Goal: Communication & Community: Answer question/provide support

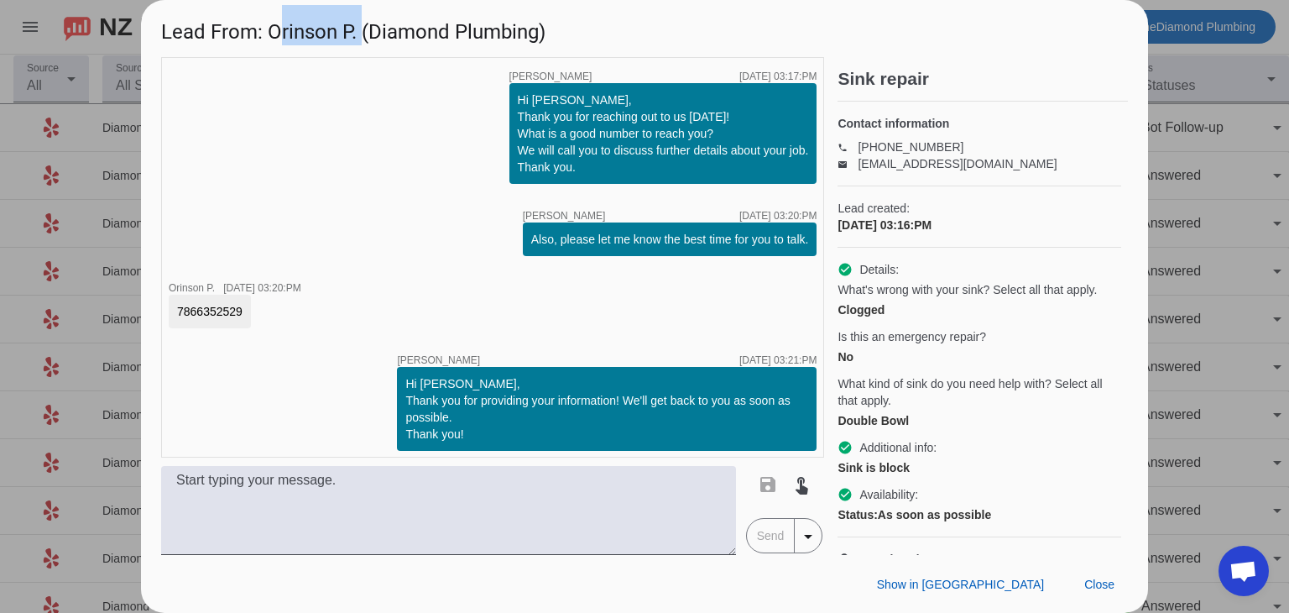
scroll to position [71, 0]
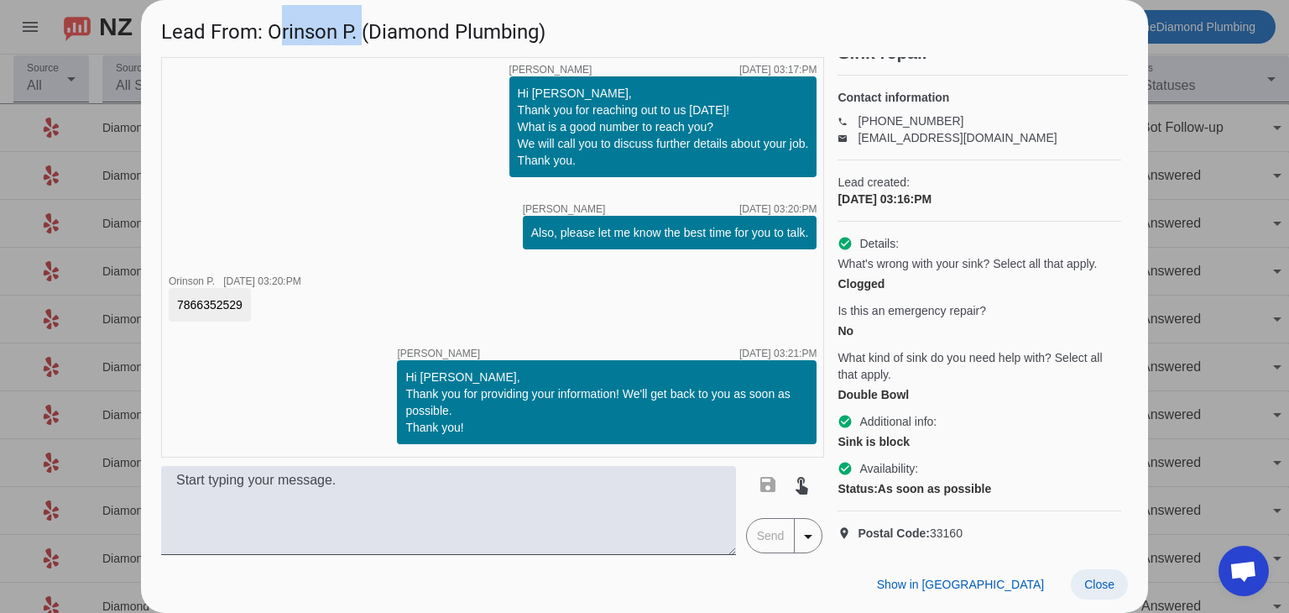
click at [1099, 585] on span "Close" at bounding box center [1100, 584] width 30 height 13
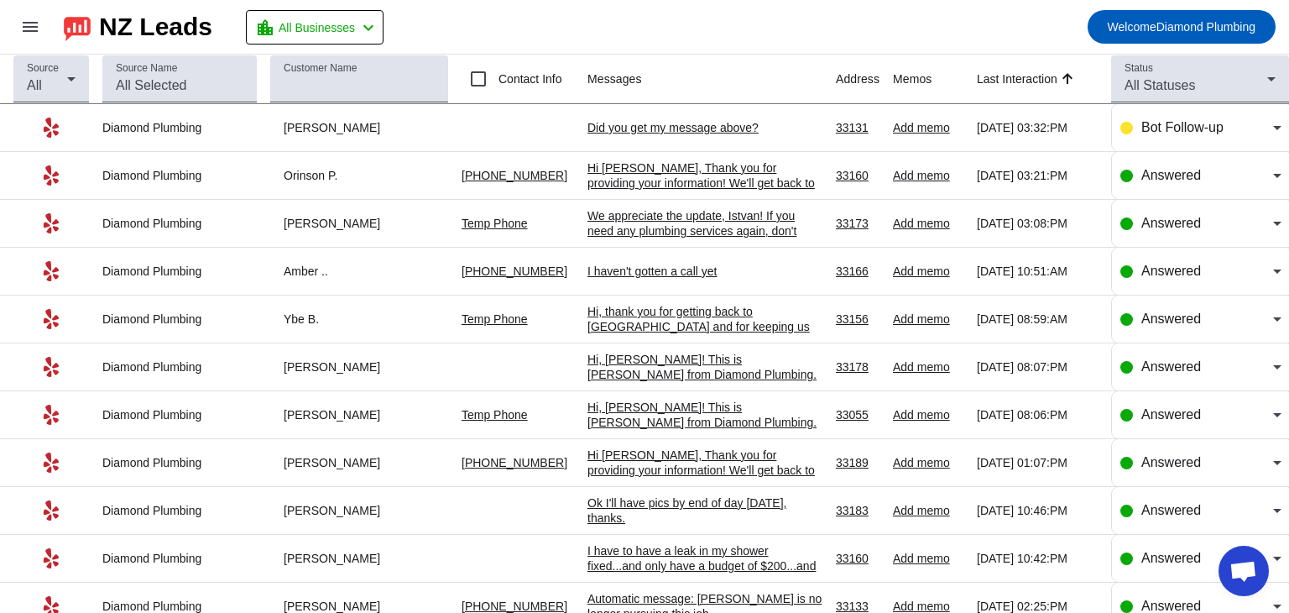
click at [658, 167] on div "Hi [PERSON_NAME], Thank you for providing your information! We'll get back to y…" at bounding box center [705, 182] width 235 height 45
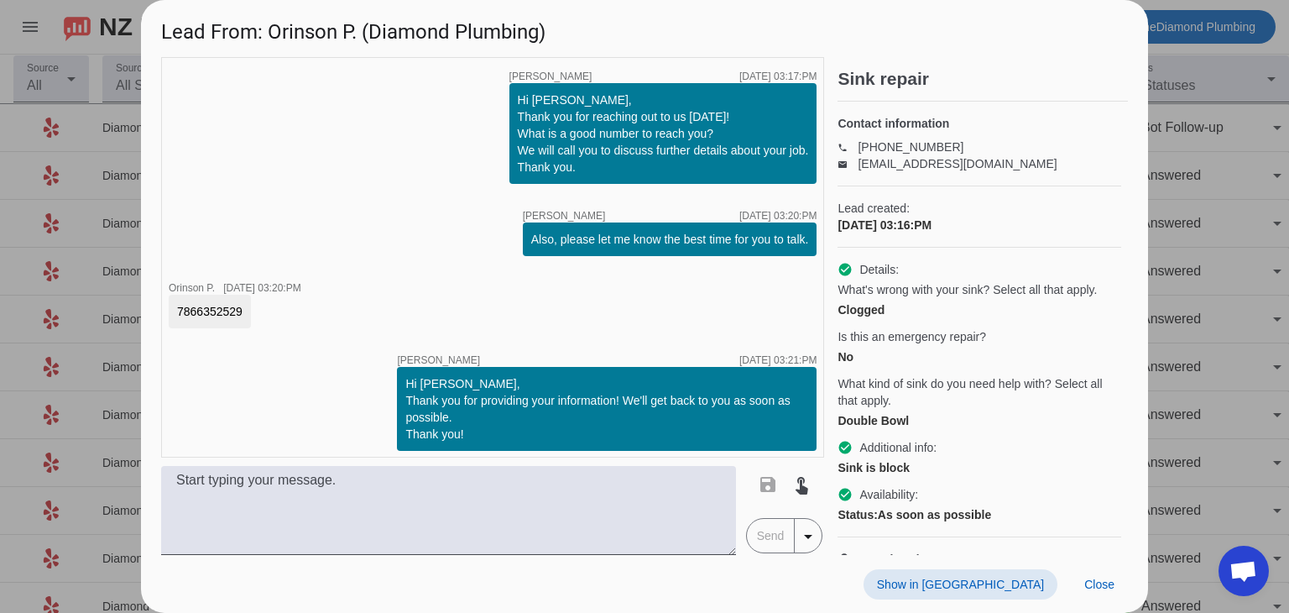
scroll to position [7, 0]
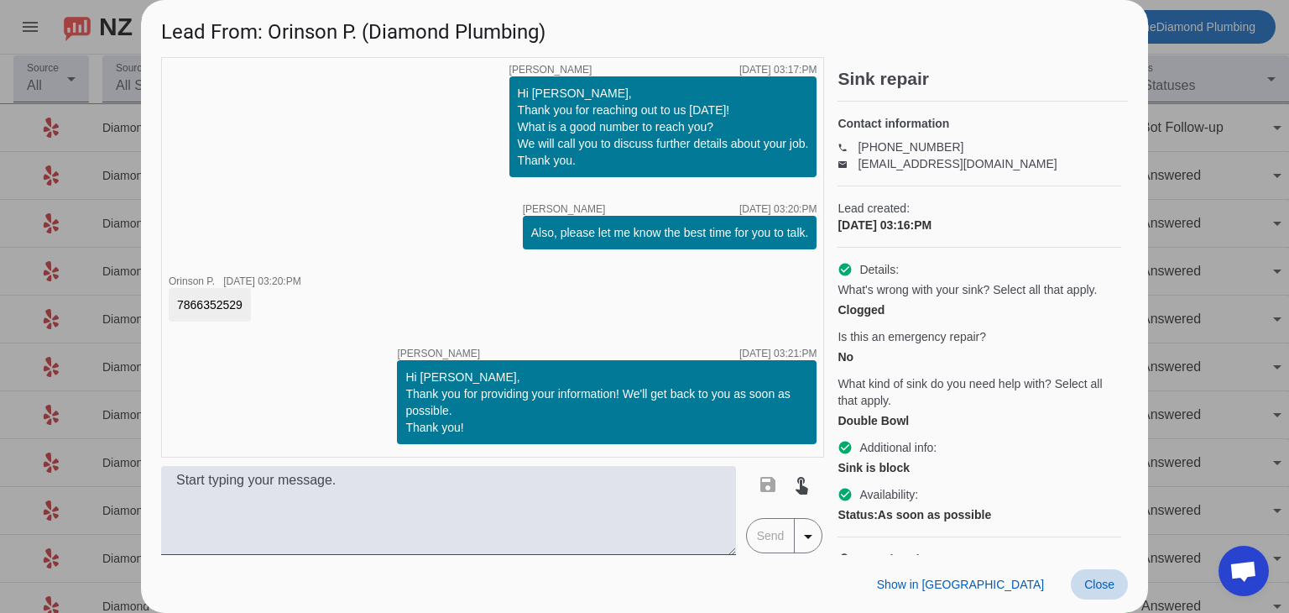
click at [1098, 588] on span "Close" at bounding box center [1100, 584] width 30 height 13
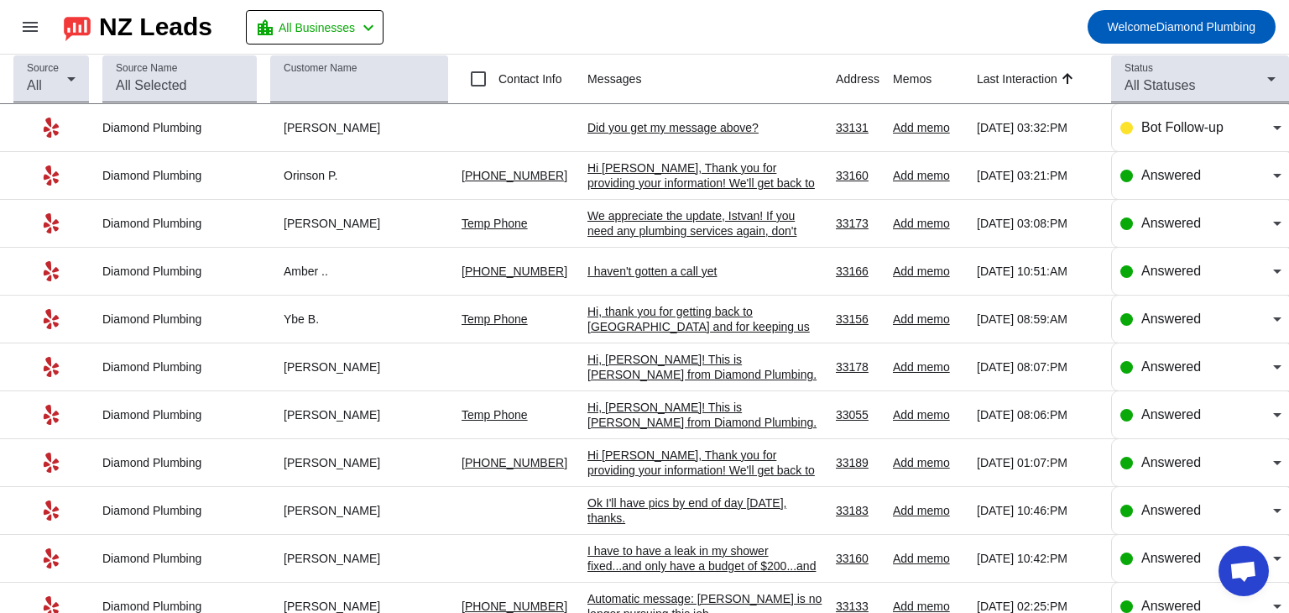
click at [673, 128] on div "Did you get my message above?​" at bounding box center [705, 127] width 235 height 15
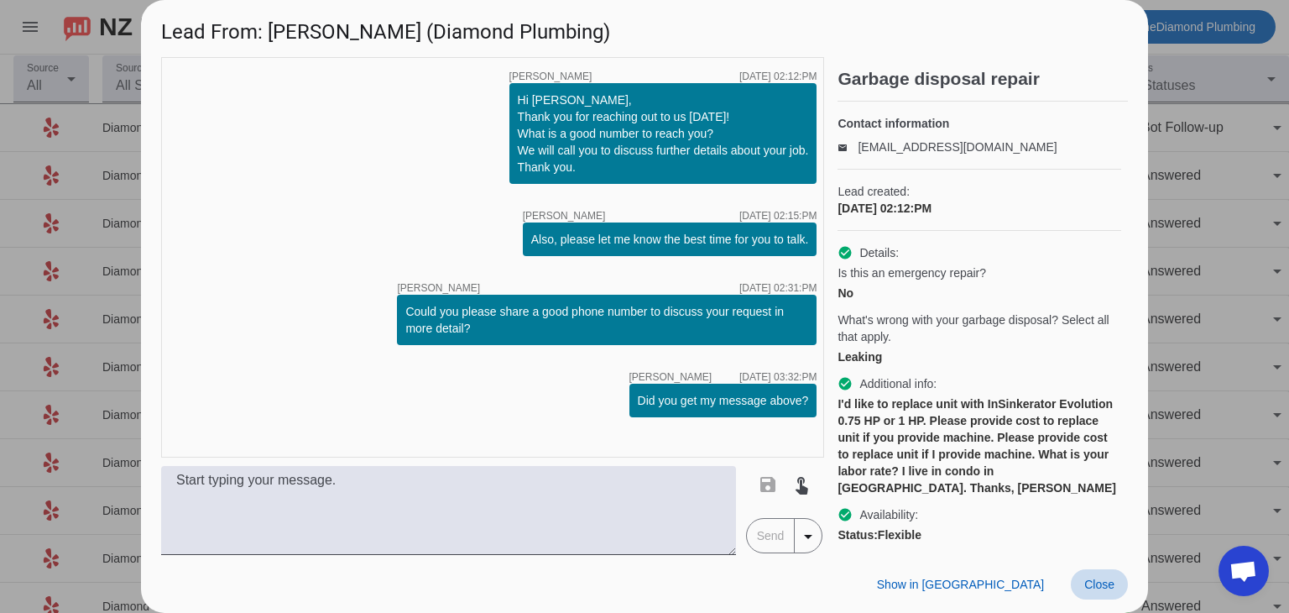
click at [1095, 584] on span "Close" at bounding box center [1100, 584] width 30 height 13
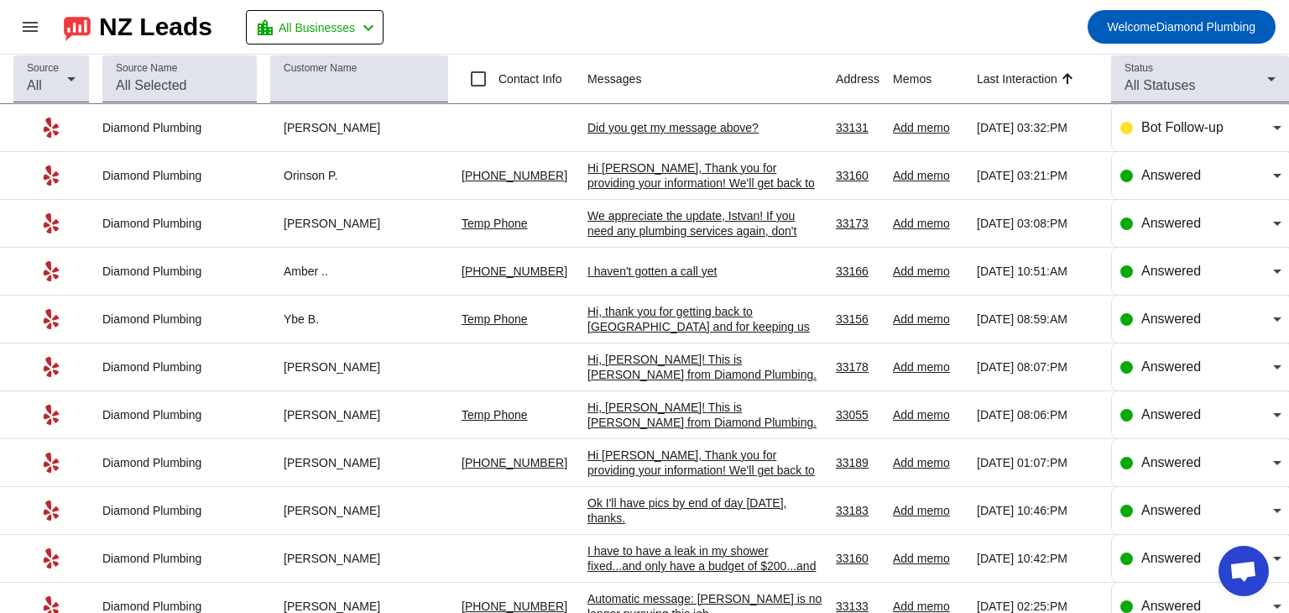
click at [722, 24] on mat-toolbar-row "menu NZ Leads location_city All Businesses chevron_left Welcome Diamond Plumbing" at bounding box center [644, 27] width 1289 height 54
click at [672, 125] on div "Did you get my message above?​" at bounding box center [705, 127] width 235 height 15
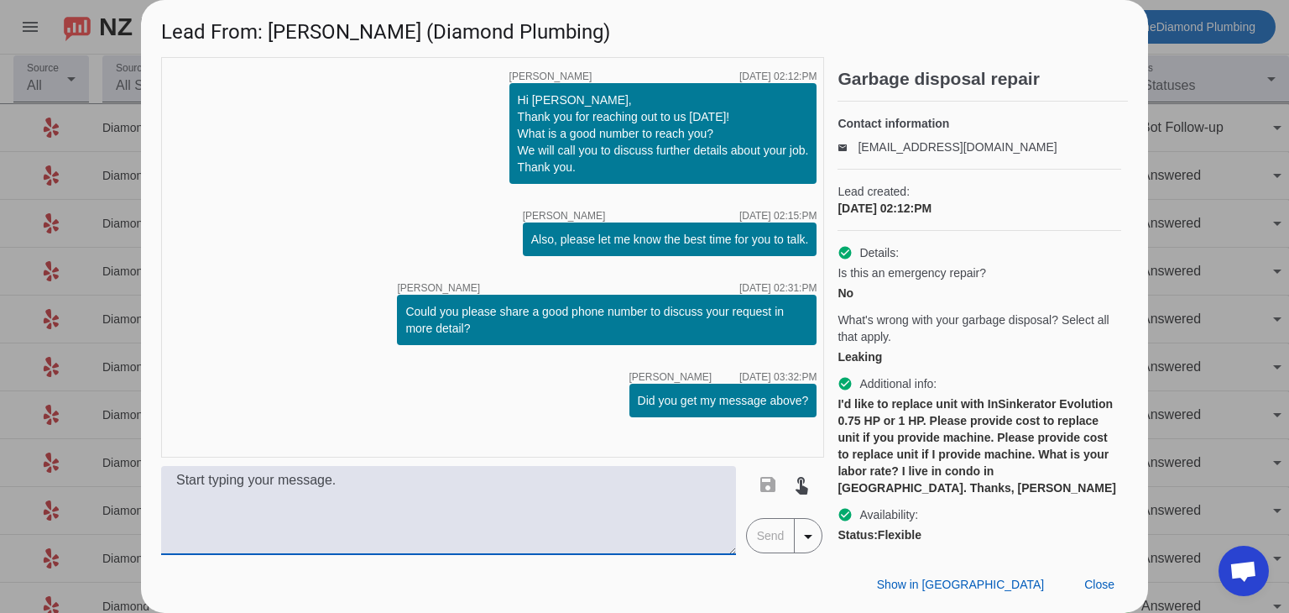
click at [361, 487] on textarea at bounding box center [448, 510] width 575 height 89
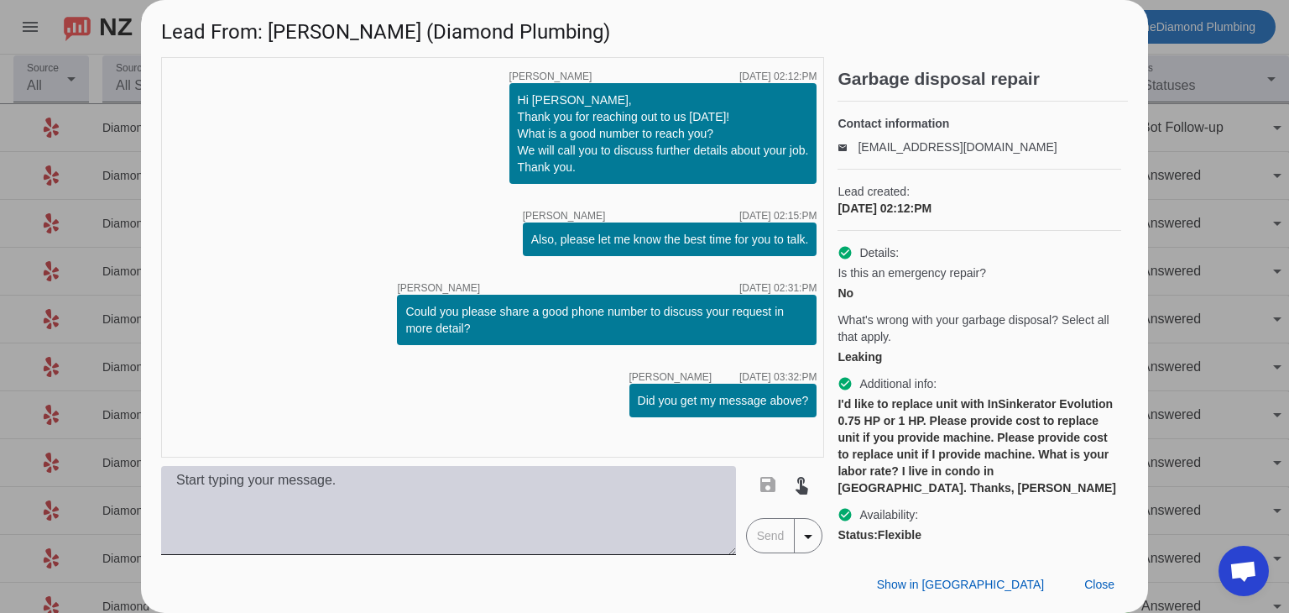
click at [244, 488] on textarea at bounding box center [448, 510] width 575 height 89
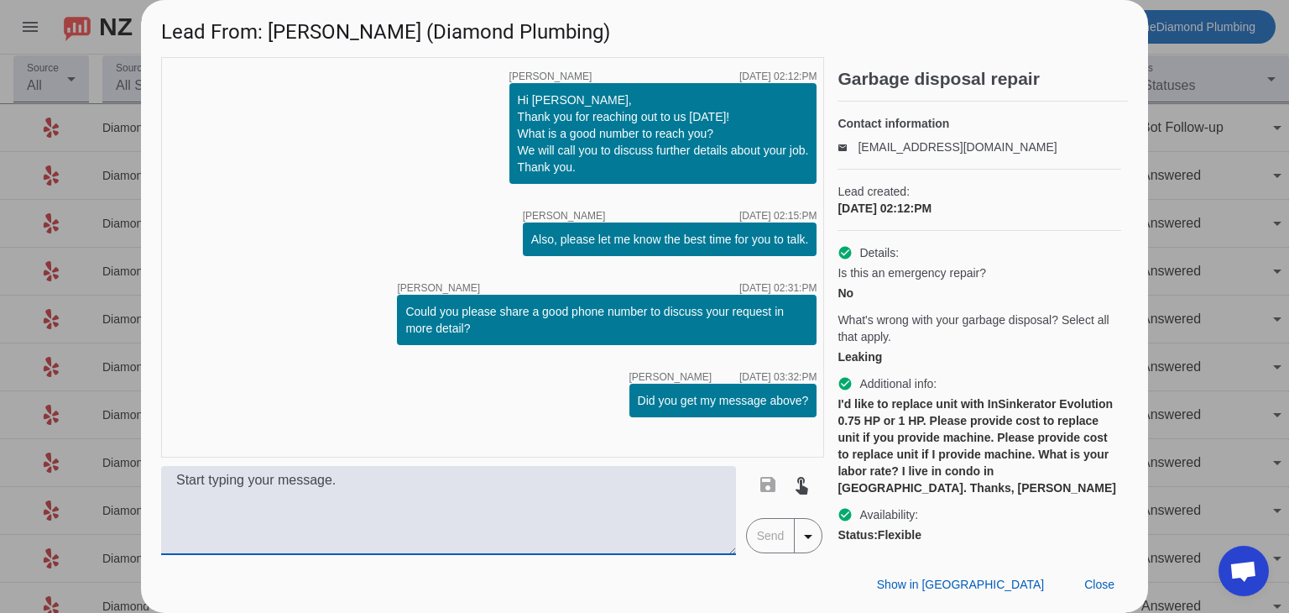
paste textarea "Hi, this is [PERSON_NAME] from Diamond Plumbing. We’re following up on your rec…"
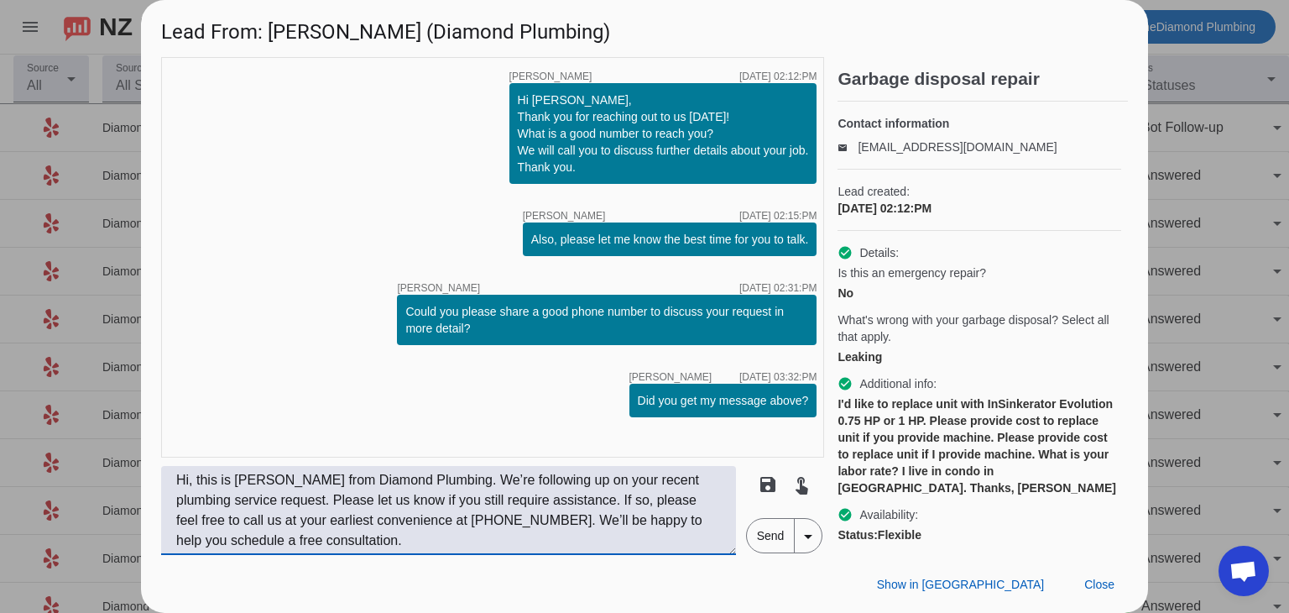
click at [188, 478] on textarea "Hi, this is [PERSON_NAME] from Diamond Plumbing. We’re following up on your rec…" at bounding box center [448, 510] width 575 height 89
click at [238, 478] on textarea "Hi, [PERSON_NAME]! this is [PERSON_NAME] from Diamond Plumbing. We’re following…" at bounding box center [448, 510] width 575 height 89
type textarea "Hi, [PERSON_NAME]! This is [PERSON_NAME] from Diamond Plumbing. We’re following…"
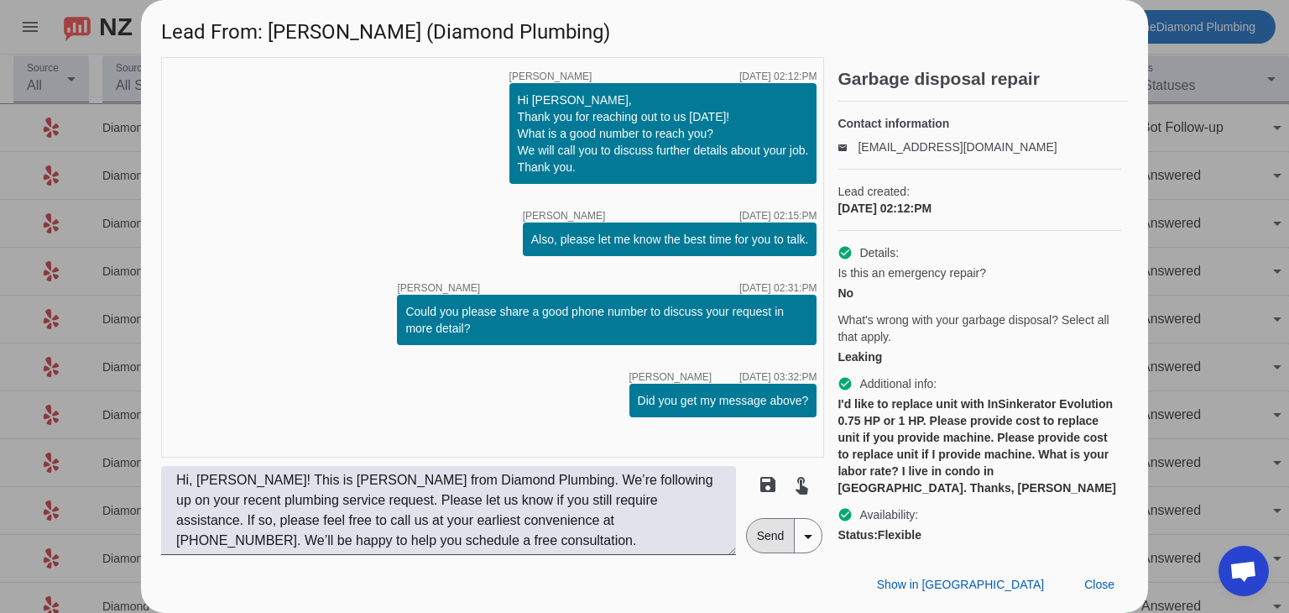
click at [771, 545] on span "Send" at bounding box center [771, 536] width 48 height 34
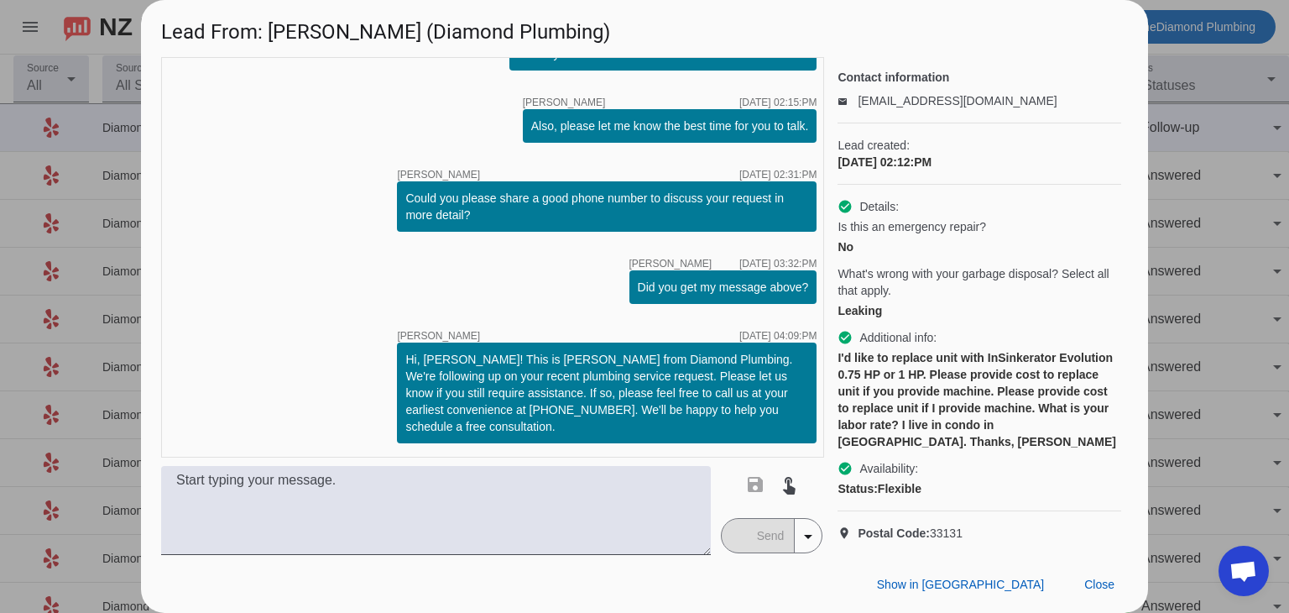
scroll to position [75, 0]
click at [1106, 583] on span "Close" at bounding box center [1100, 584] width 30 height 13
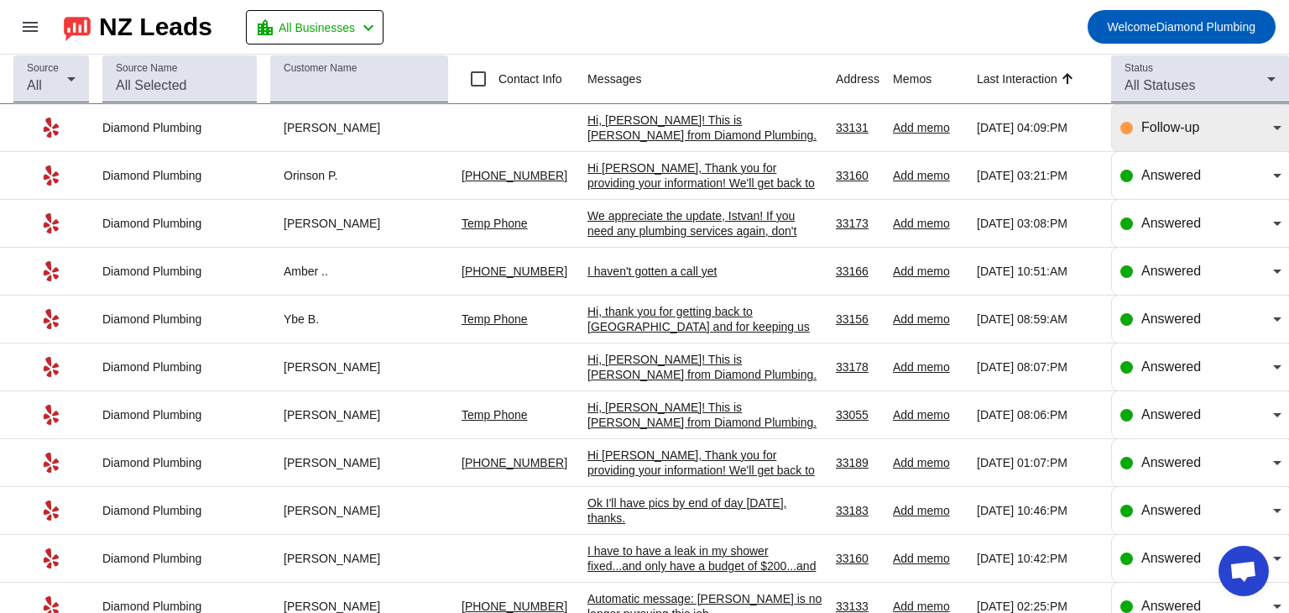
click at [1218, 132] on div "Follow-up" at bounding box center [1208, 128] width 132 height 20
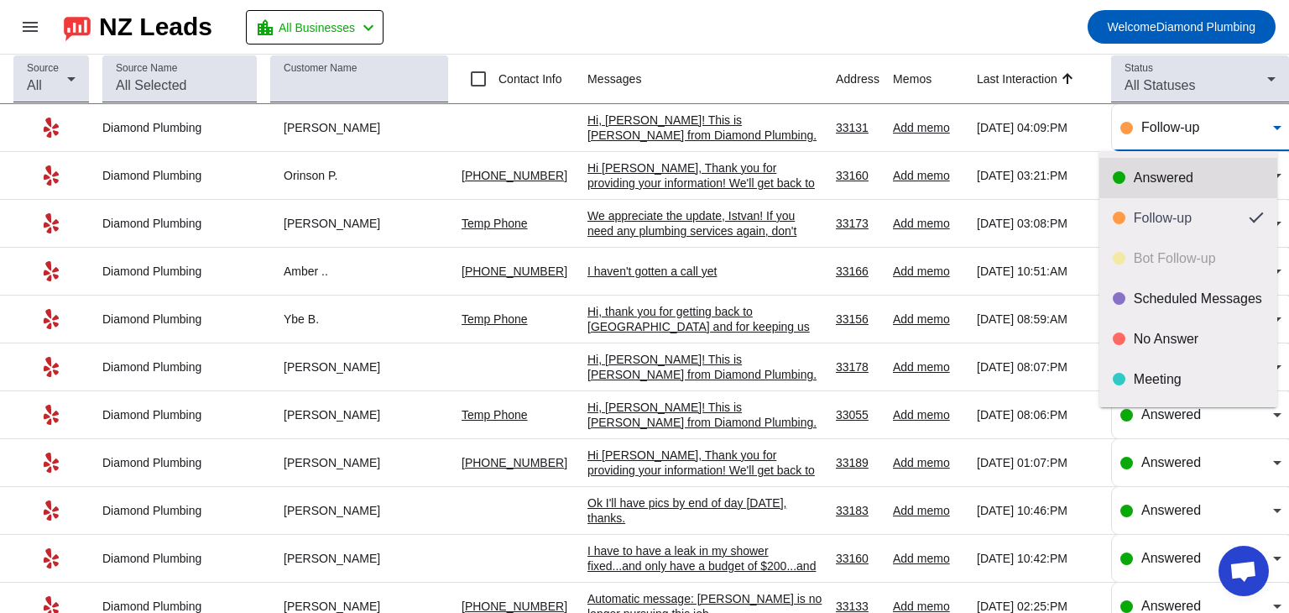
click at [1182, 180] on div "Answered" at bounding box center [1199, 178] width 130 height 17
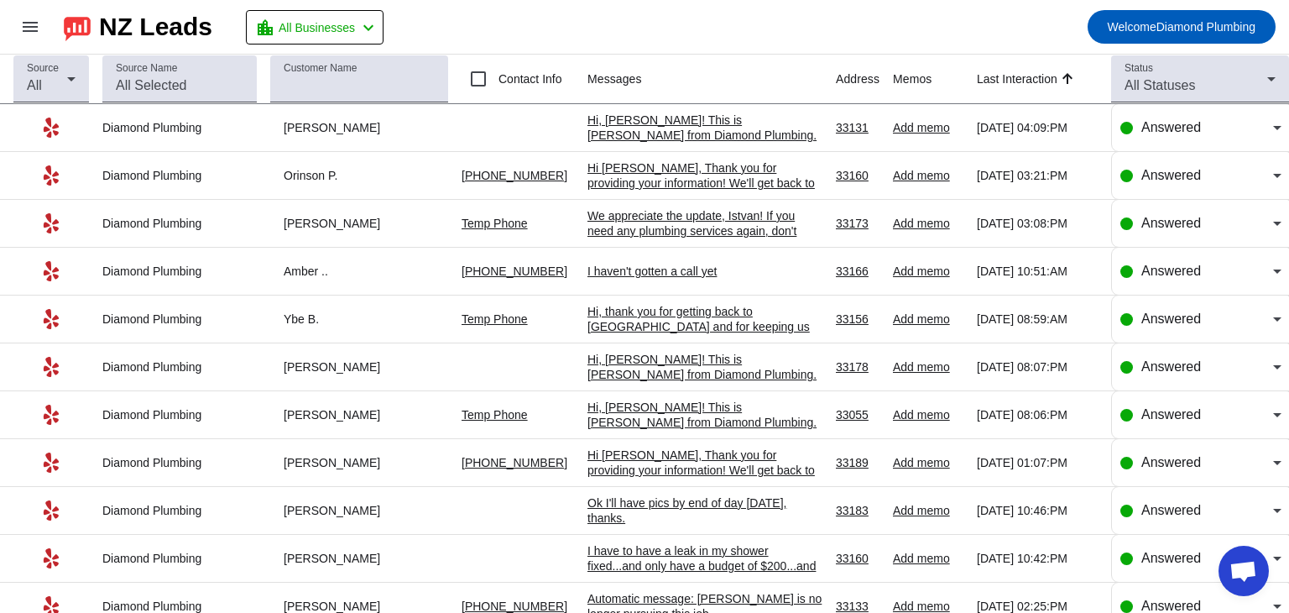
click at [930, 29] on mat-toolbar-row "menu NZ Leads location_city All Businesses chevron_left Welcome Diamond Plumbing" at bounding box center [644, 27] width 1289 height 54
click at [803, 21] on mat-toolbar-row "menu NZ Leads location_city All Businesses chevron_left Welcome Diamond Plumbing" at bounding box center [644, 27] width 1289 height 54
